Goal: Task Accomplishment & Management: Use online tool/utility

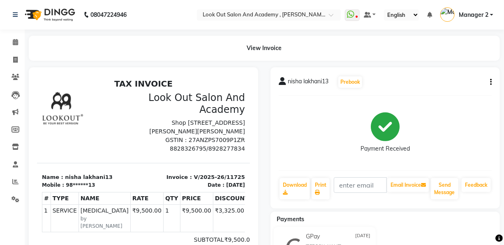
select select "service"
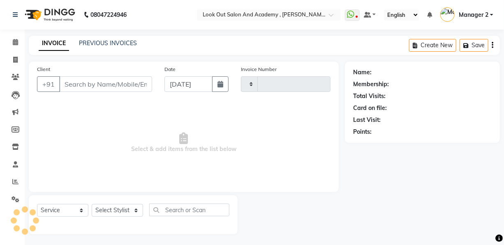
type input "11744"
select select "4708"
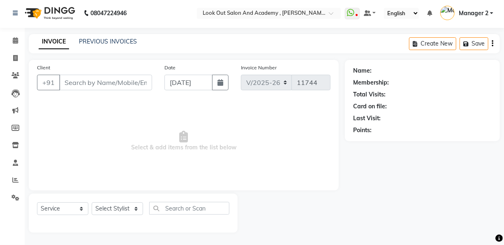
type input "98******13"
select select "28199"
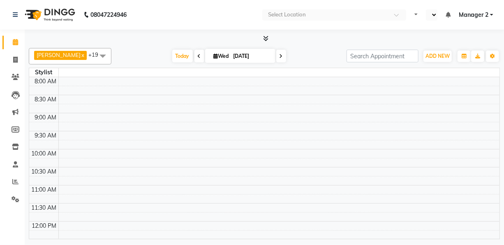
select select "en"
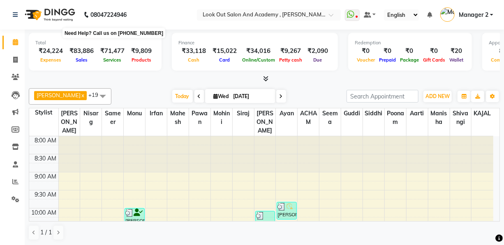
click at [113, 24] on b "08047224946" at bounding box center [108, 14] width 36 height 23
drag, startPoint x: 303, startPoint y: 98, endPoint x: 289, endPoint y: 93, distance: 15.1
click at [303, 98] on div "Today Wed 03-09-2025" at bounding box center [229, 96] width 227 height 12
click at [440, 96] on span "ADD NEW" at bounding box center [438, 96] width 24 height 6
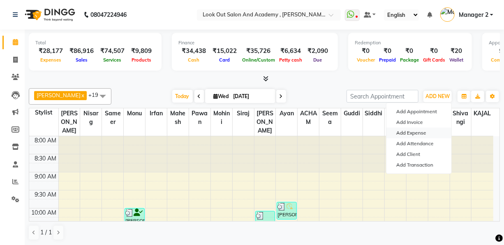
click at [417, 132] on link "Add Expense" at bounding box center [419, 133] width 65 height 11
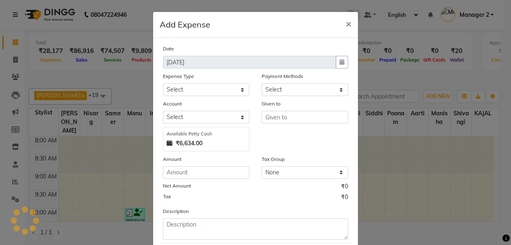
select select "1"
select select "3545"
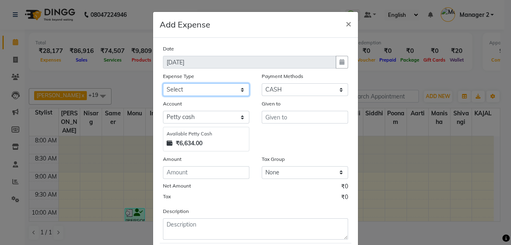
drag, startPoint x: 218, startPoint y: 88, endPoint x: 217, endPoint y: 95, distance: 6.6
click at [218, 88] on select "Select Advance Salary Big Temple Box Cash Shortage Commission Given To Staff DH…" at bounding box center [206, 89] width 86 height 13
select select "7895"
click at [163, 84] on select "Select Advance Salary Big Temple Box Cash Shortage Commission Given To Staff DH…" at bounding box center [206, 89] width 86 height 13
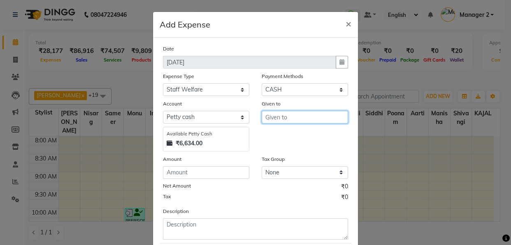
click at [295, 117] on input "text" at bounding box center [305, 117] width 86 height 13
click at [289, 134] on button "Manoj" at bounding box center [294, 135] width 65 height 13
type input "Manoj"
drag, startPoint x: 193, startPoint y: 166, endPoint x: 194, endPoint y: 185, distance: 18.5
click at [193, 167] on div "Amount" at bounding box center [206, 167] width 99 height 24
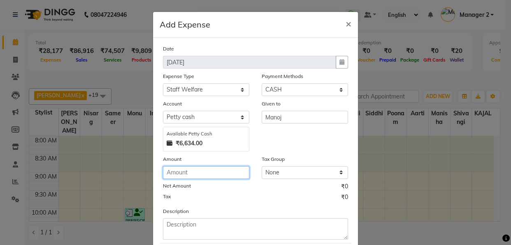
click at [195, 176] on input "number" at bounding box center [206, 173] width 86 height 13
type input "20"
click at [199, 209] on div "Description" at bounding box center [255, 223] width 197 height 33
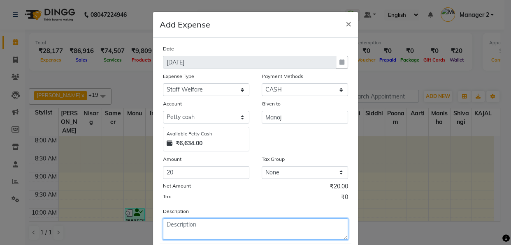
click at [195, 220] on textarea at bounding box center [255, 229] width 185 height 21
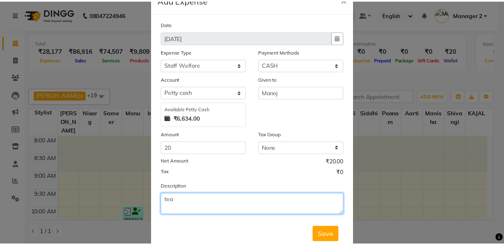
scroll to position [49, 0]
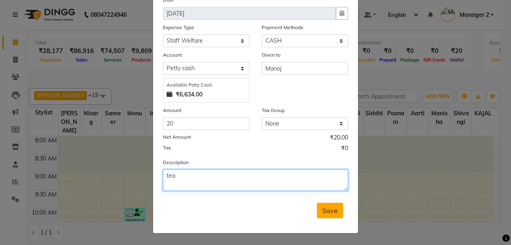
type textarea "tea"
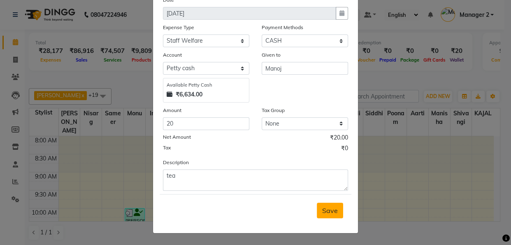
click at [333, 212] on span "Save" at bounding box center [330, 211] width 16 height 8
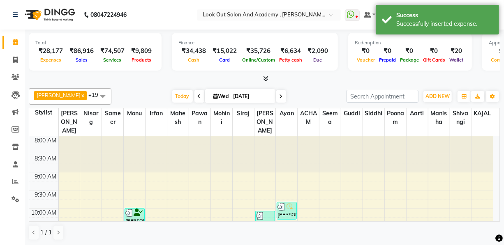
click at [315, 86] on div "Dhaval Solanki x Nisarg x Aarti x Mohini x ACHAM x Guddi x Irfan x KAJAL x Mahe…" at bounding box center [264, 164] width 471 height 159
click at [176, 88] on div "Dhaval Solanki x Nisarg x Aarti x Mohini x ACHAM x Guddi x Irfan x KAJAL x Mahe…" at bounding box center [264, 96] width 471 height 16
click at [174, 95] on span "Today" at bounding box center [182, 96] width 21 height 13
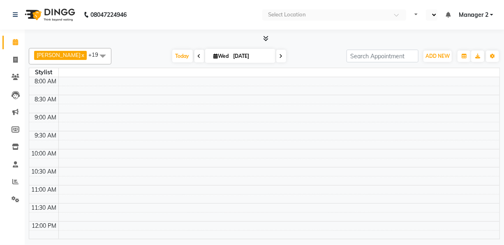
select select "en"
